Goal: Find contact information

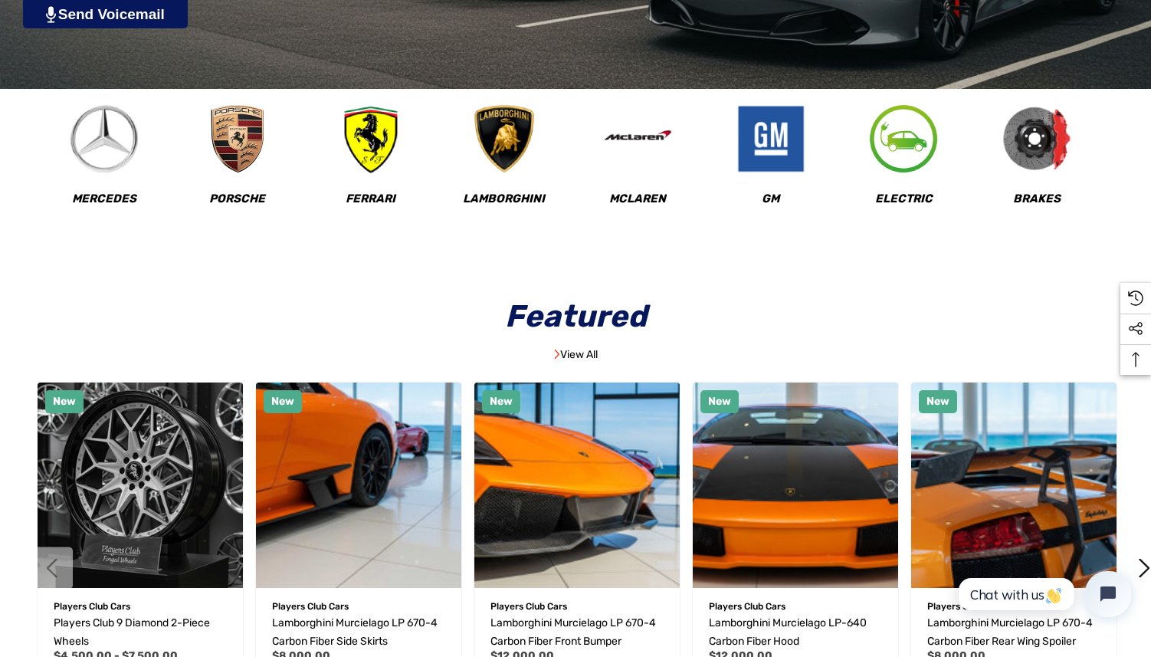
scroll to position [627, 0]
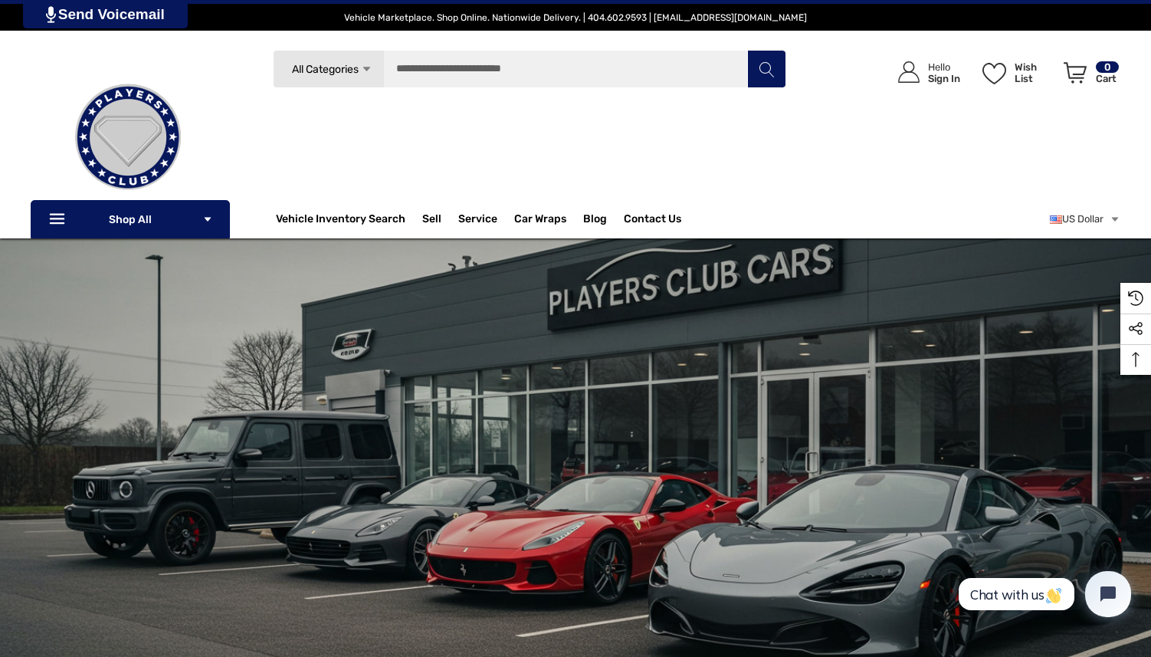
click at [202, 72] on img at bounding box center [127, 137] width 153 height 153
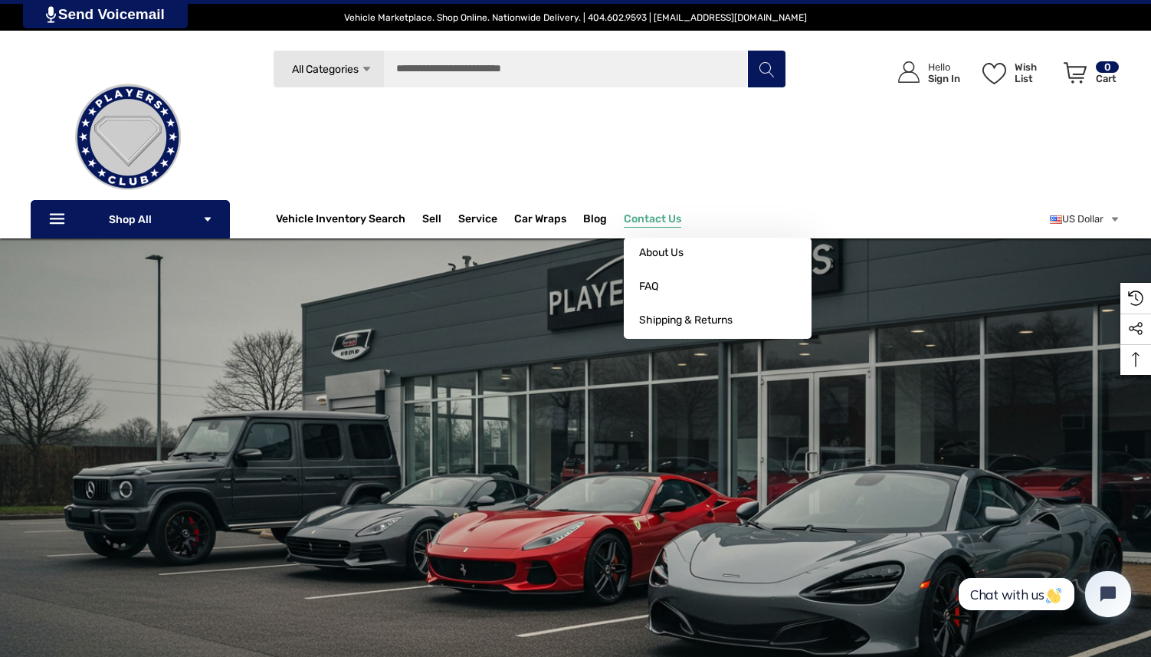
click at [661, 215] on span "Contact Us" at bounding box center [652, 220] width 57 height 17
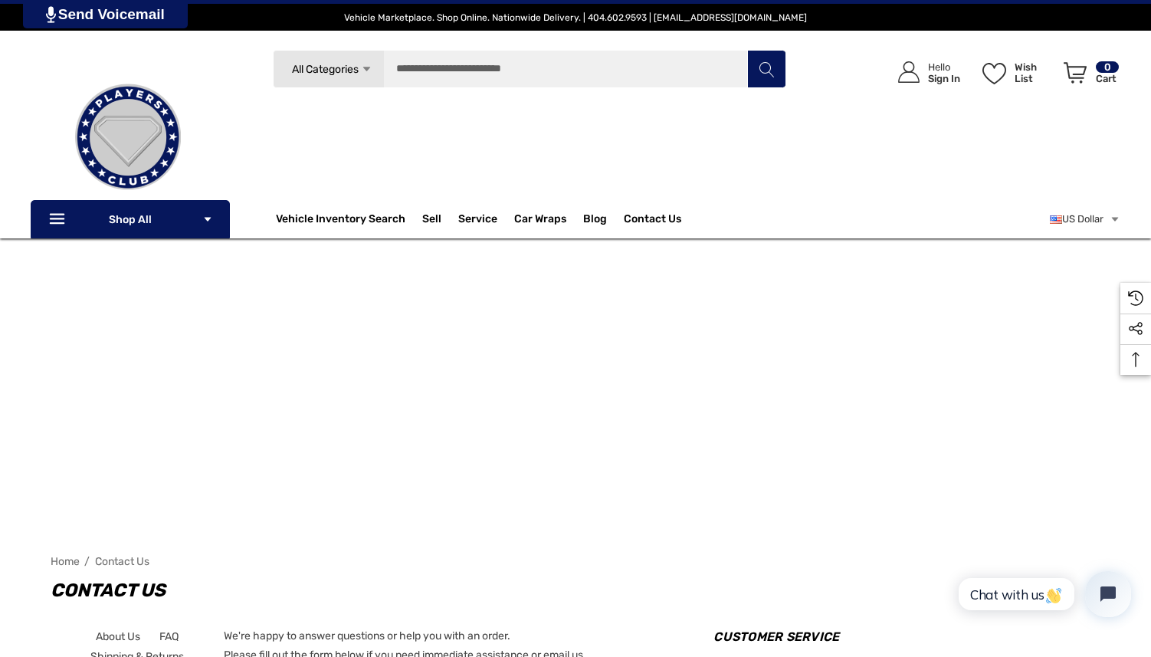
click at [546, 176] on div "Search All Categories Icon Arrow Down Icon Arrow Down Icon Arrow Up Icon Arrow …" at bounding box center [530, 132] width 552 height 164
click at [546, 169] on div "Search All Categories Icon Arrow Down Icon Arrow Down Icon Arrow Up Icon Arrow …" at bounding box center [530, 132] width 552 height 164
click at [134, 129] on img at bounding box center [127, 137] width 153 height 153
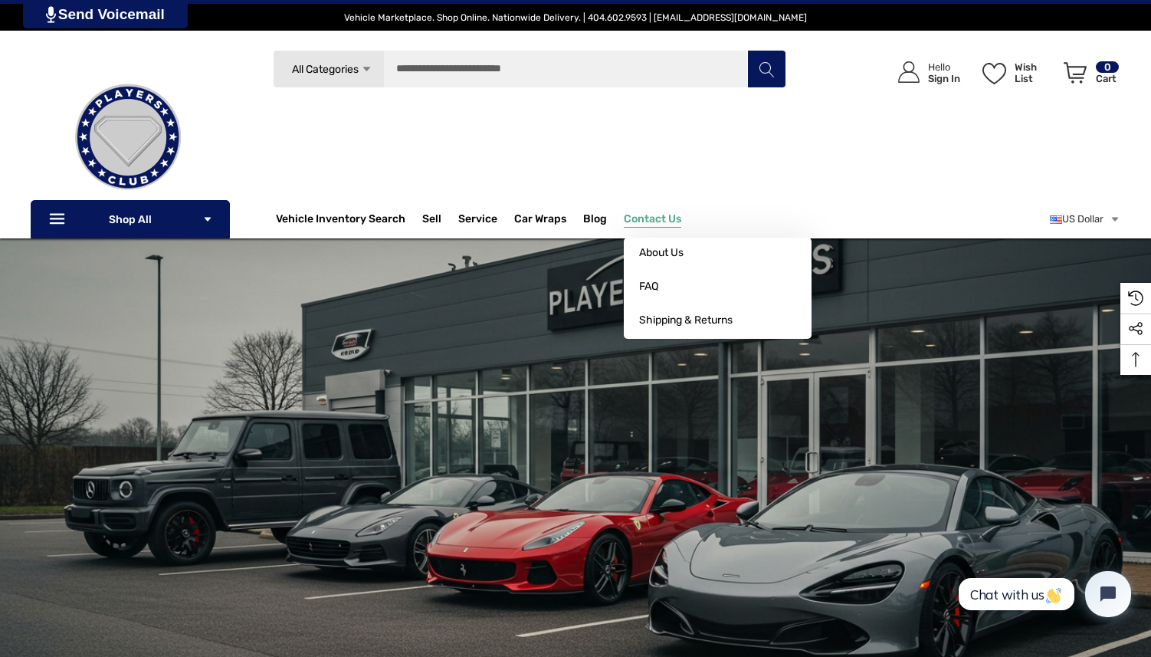
click at [630, 213] on span "Contact Us" at bounding box center [652, 220] width 57 height 17
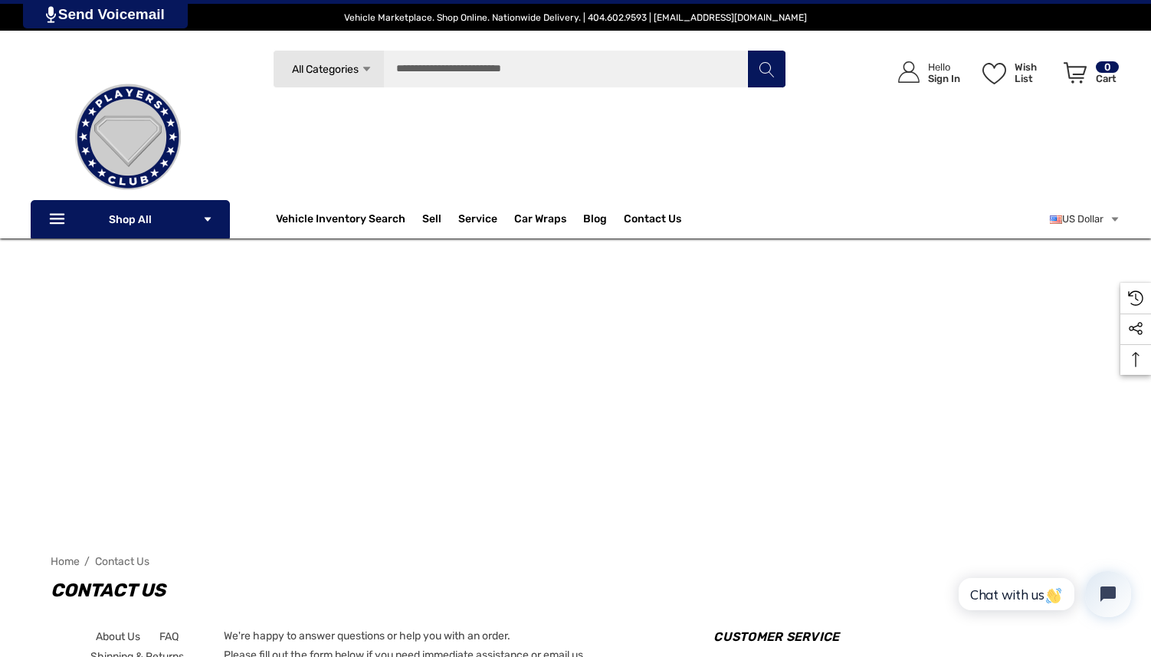
click at [272, 148] on div "Search All Categories Icon Arrow Down Icon Arrow Down Icon Arrow Up Icon Arrow …" at bounding box center [530, 132] width 552 height 164
